Goal: Information Seeking & Learning: Understand process/instructions

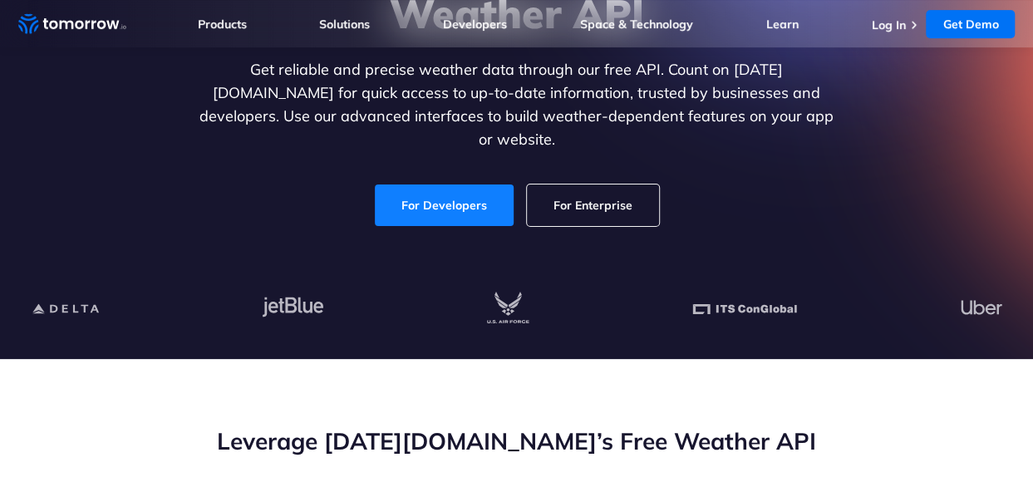
click at [466, 189] on link "For Developers" at bounding box center [444, 205] width 139 height 42
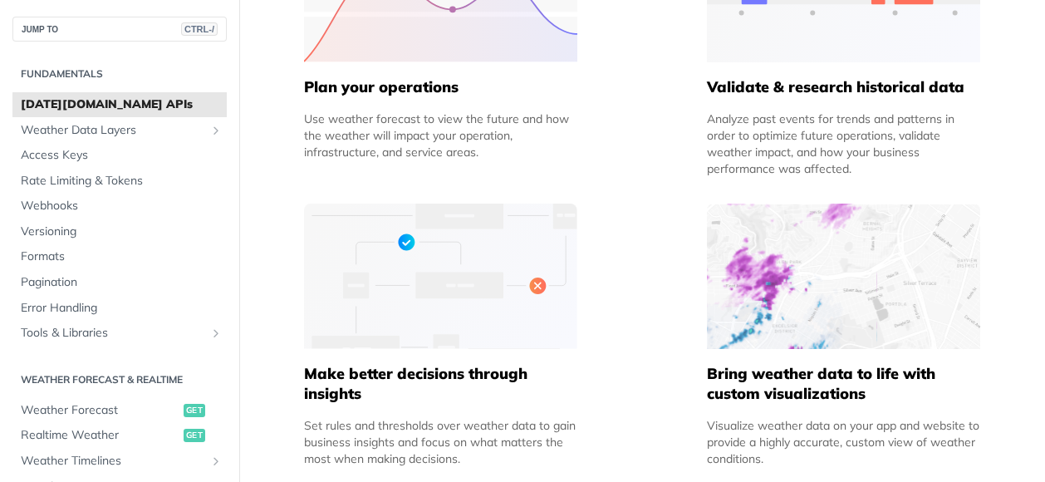
scroll to position [922, 0]
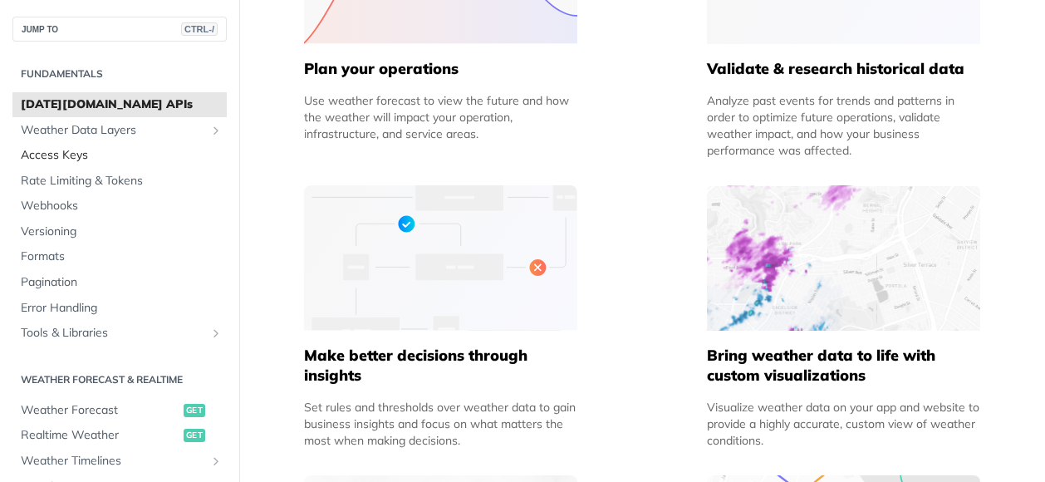
click at [75, 150] on span "Access Keys" at bounding box center [122, 155] width 202 height 17
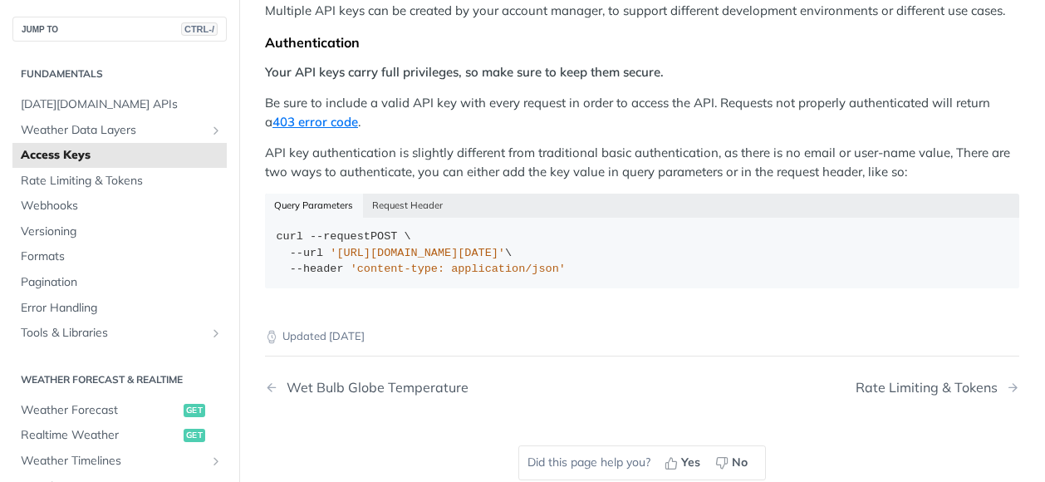
scroll to position [336, 0]
